Goal: Transaction & Acquisition: Purchase product/service

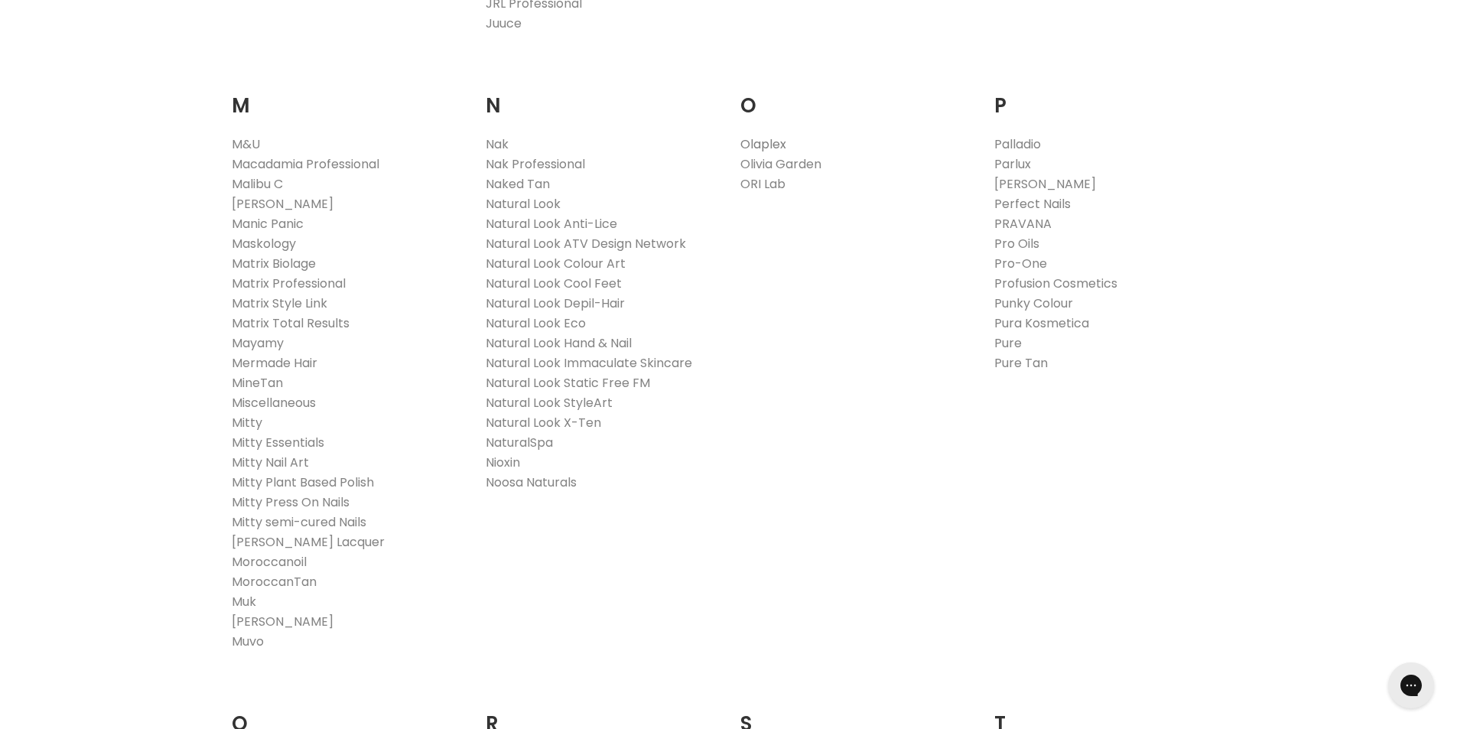
click at [752, 147] on link "Olaplex" at bounding box center [763, 144] width 46 height 18
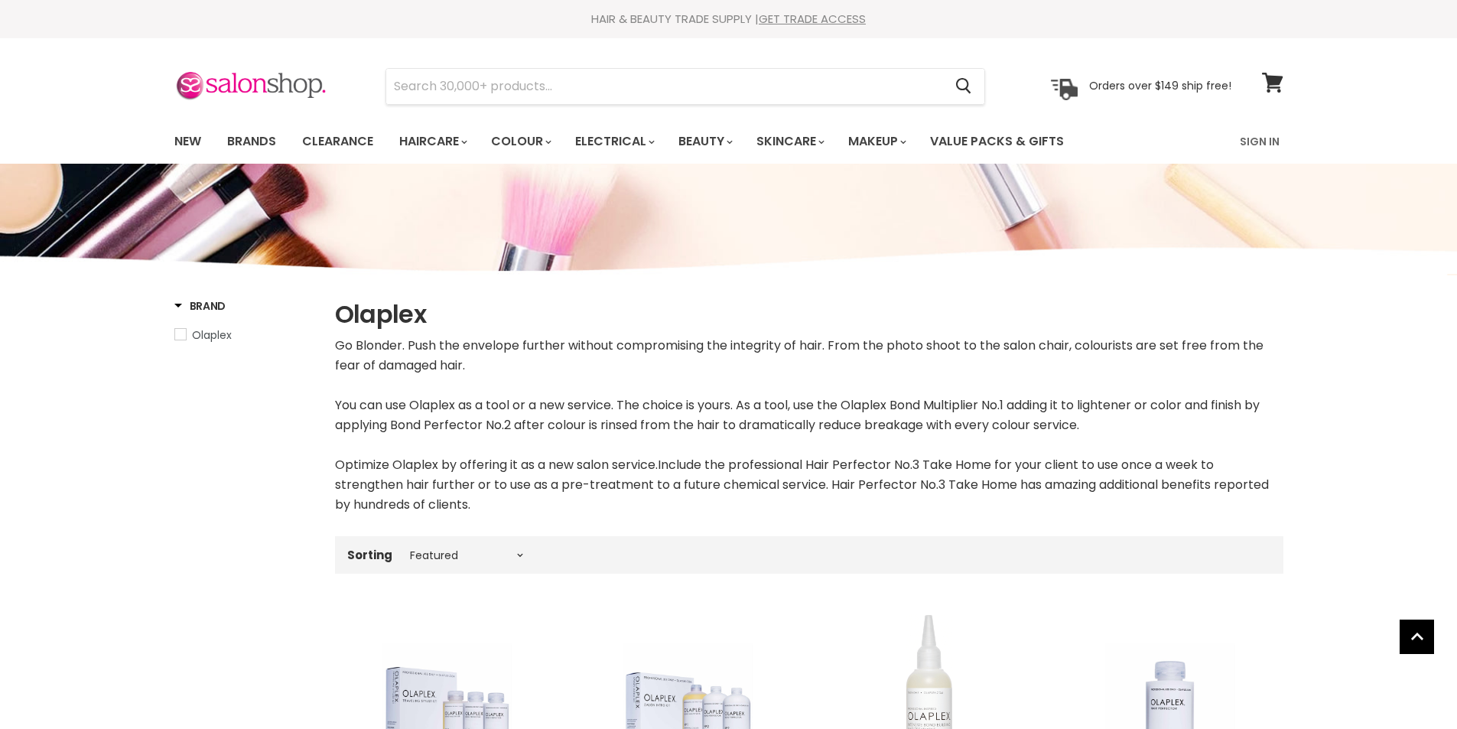
select select "manual"
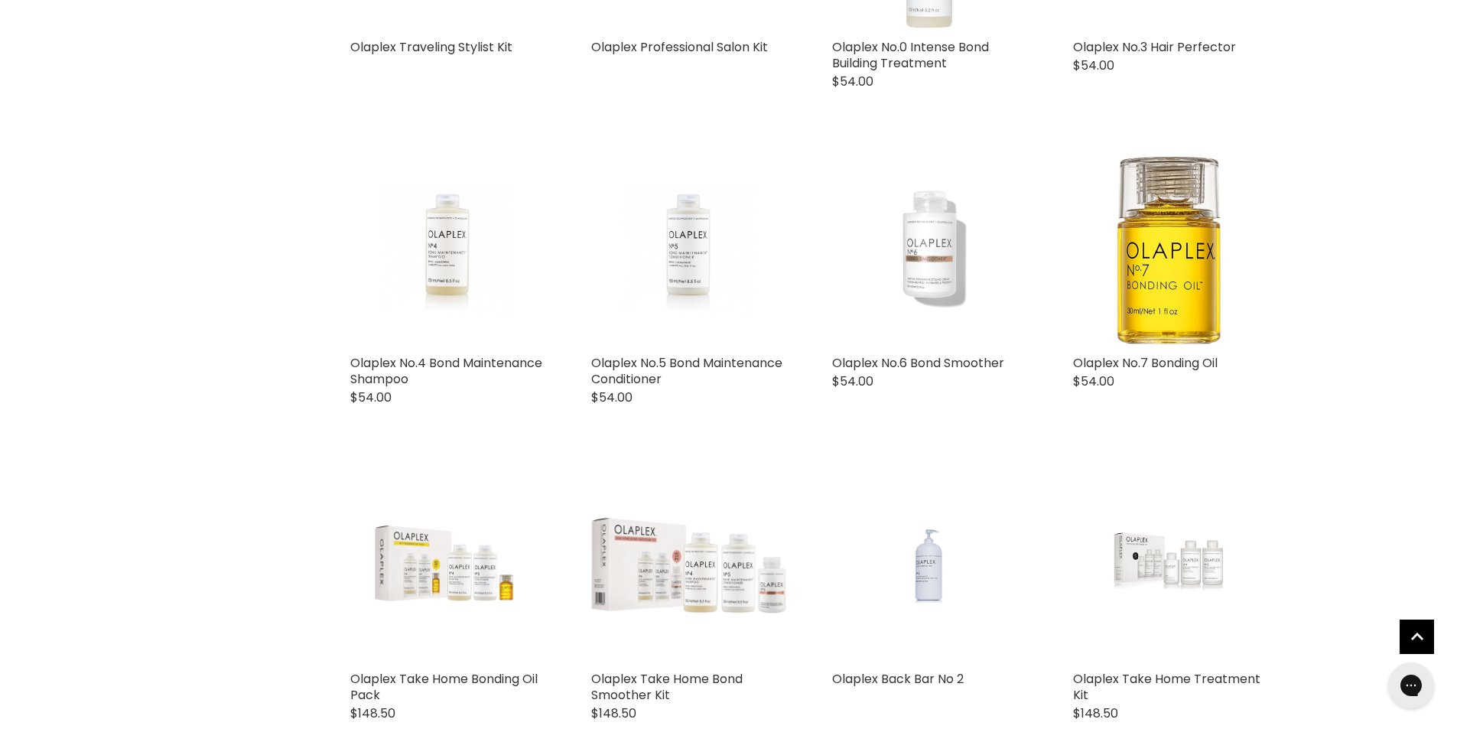
scroll to position [765, 0]
